Goal: Check status: Check status

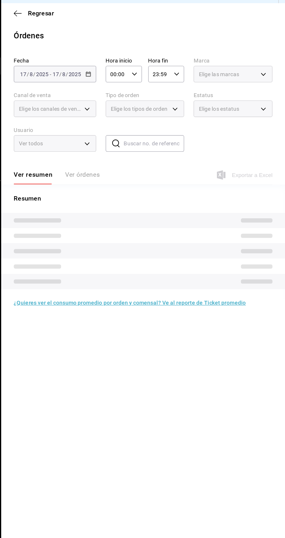
type input "85228e7a-0cc9-4b4d-8f4d-d065e8915bde,3a3dfd45-f2a6-443b-9b6e-2023d6b699b8,8682c…"
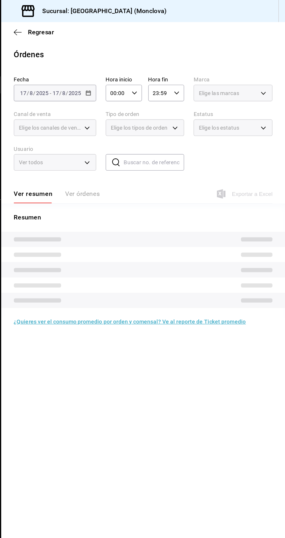
type input "85228e7a-0cc9-4b4d-8f4d-d065e8915bde,3a3dfd45-f2a6-443b-9b6e-2023d6b699b8,8682c…"
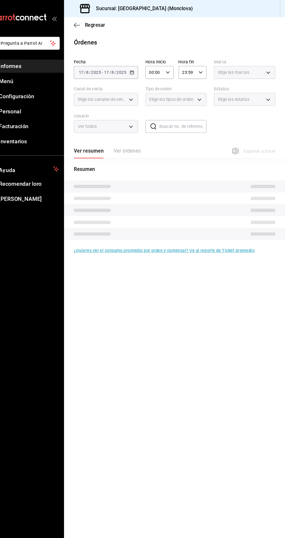
type input "85228e7a-0cc9-4b4d-8f4d-d065e8915bde,3a3dfd45-f2a6-443b-9b6e-2023d6b699b8,8682c…"
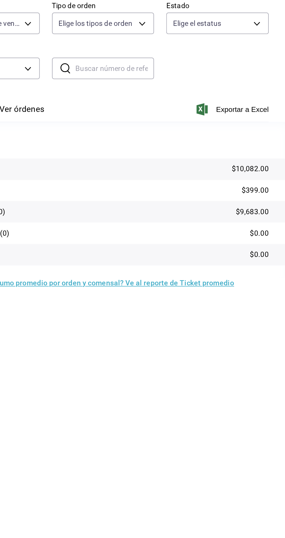
scroll to position [0, 0]
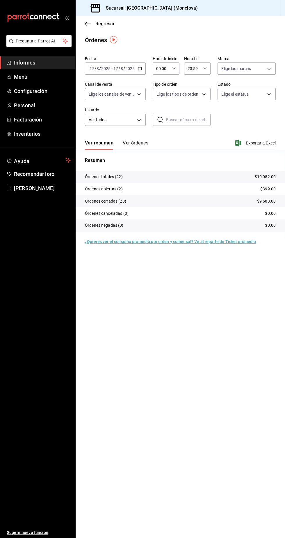
click at [139, 68] on icon "button" at bounding box center [140, 69] width 4 height 4
click at [133, 122] on span "Mi actual" at bounding box center [112, 125] width 45 height 6
